Goal: Navigation & Orientation: Find specific page/section

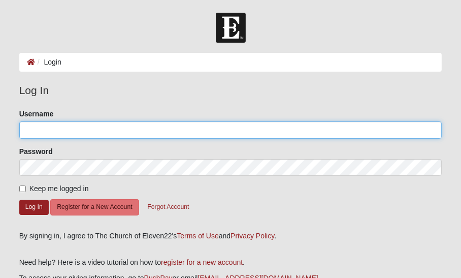
click at [72, 125] on input "Username" at bounding box center [230, 129] width 423 height 17
type input "BMcQueen"
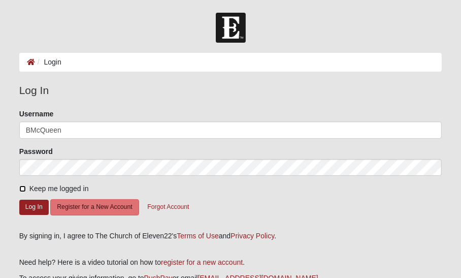
click at [20, 188] on input "Keep me logged in" at bounding box center [22, 188] width 7 height 7
checkbox input "true"
click at [28, 204] on button "Log In" at bounding box center [33, 206] width 29 height 15
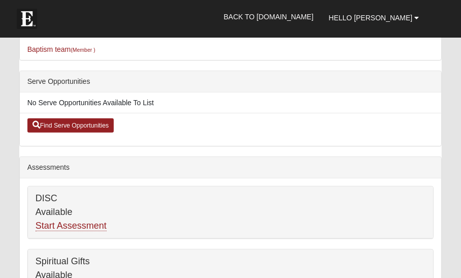
scroll to position [305, 0]
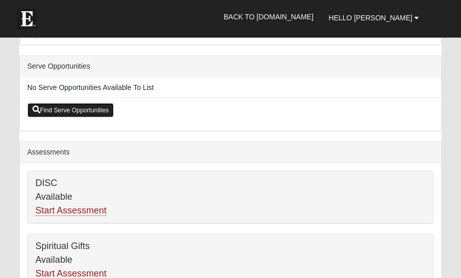
click at [65, 110] on link "Find Serve Opportunities" at bounding box center [70, 110] width 87 height 14
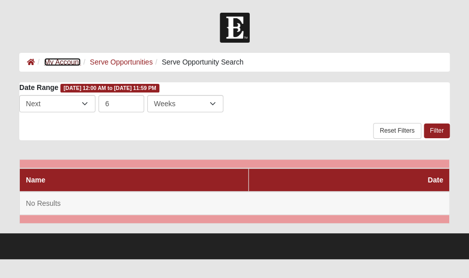
click at [63, 62] on link "My Account" at bounding box center [62, 62] width 37 height 8
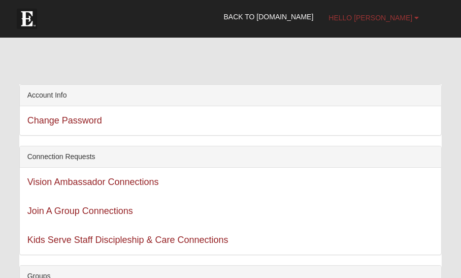
click at [397, 18] on span "Hello [PERSON_NAME]" at bounding box center [370, 18] width 84 height 8
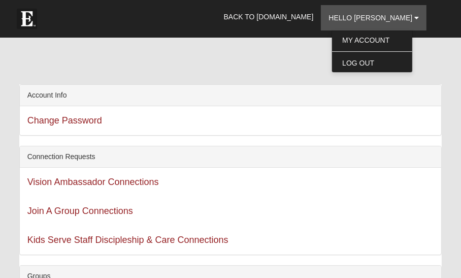
click at [256, 64] on div at bounding box center [230, 63] width 423 height 43
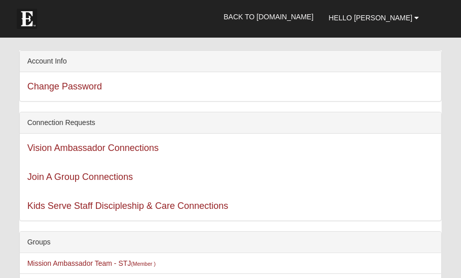
scroll to position [51, 0]
